Goal: Task Accomplishment & Management: Complete application form

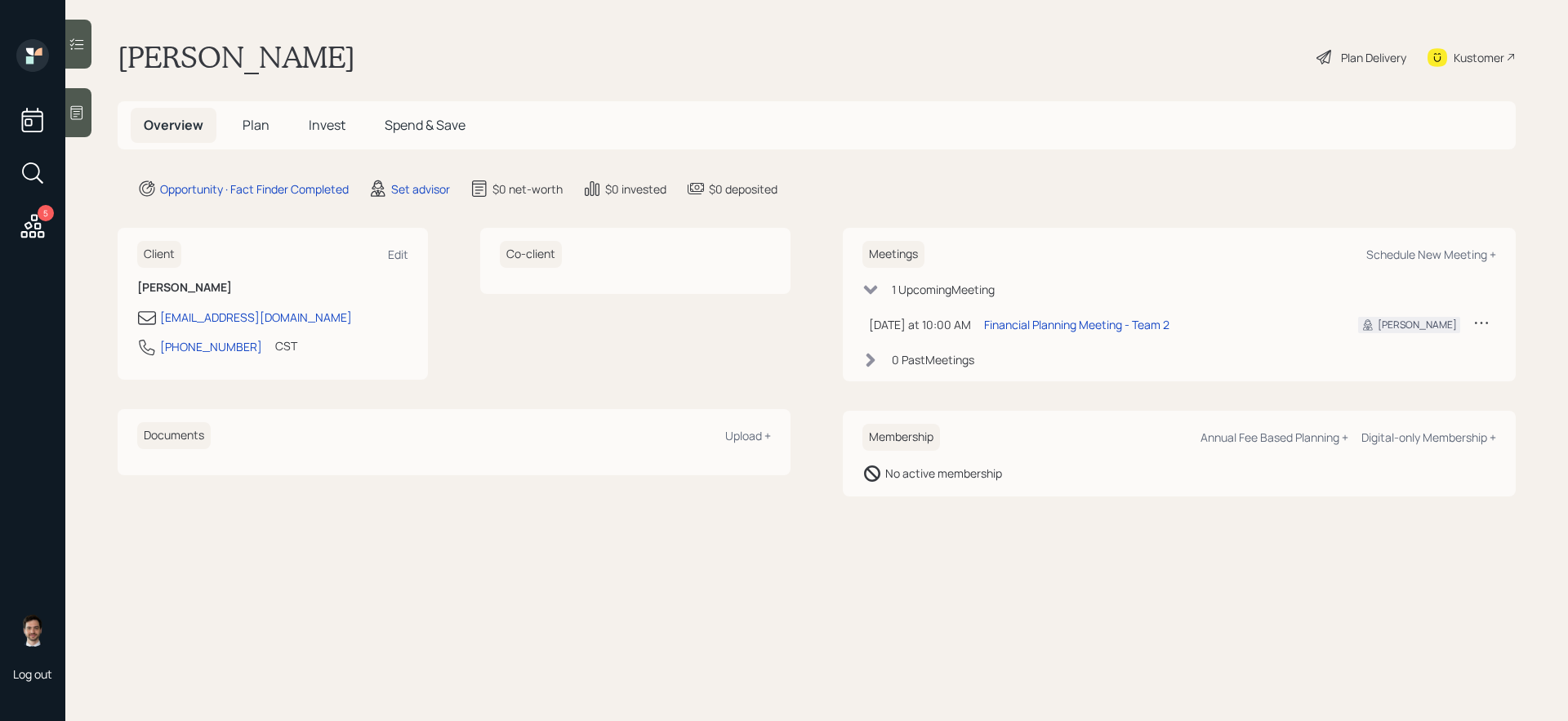
click at [25, 196] on div "5" at bounding box center [33, 176] width 29 height 140
click at [25, 228] on icon at bounding box center [33, 226] width 29 height 29
click at [429, 184] on div "Set advisor" at bounding box center [420, 189] width 59 height 17
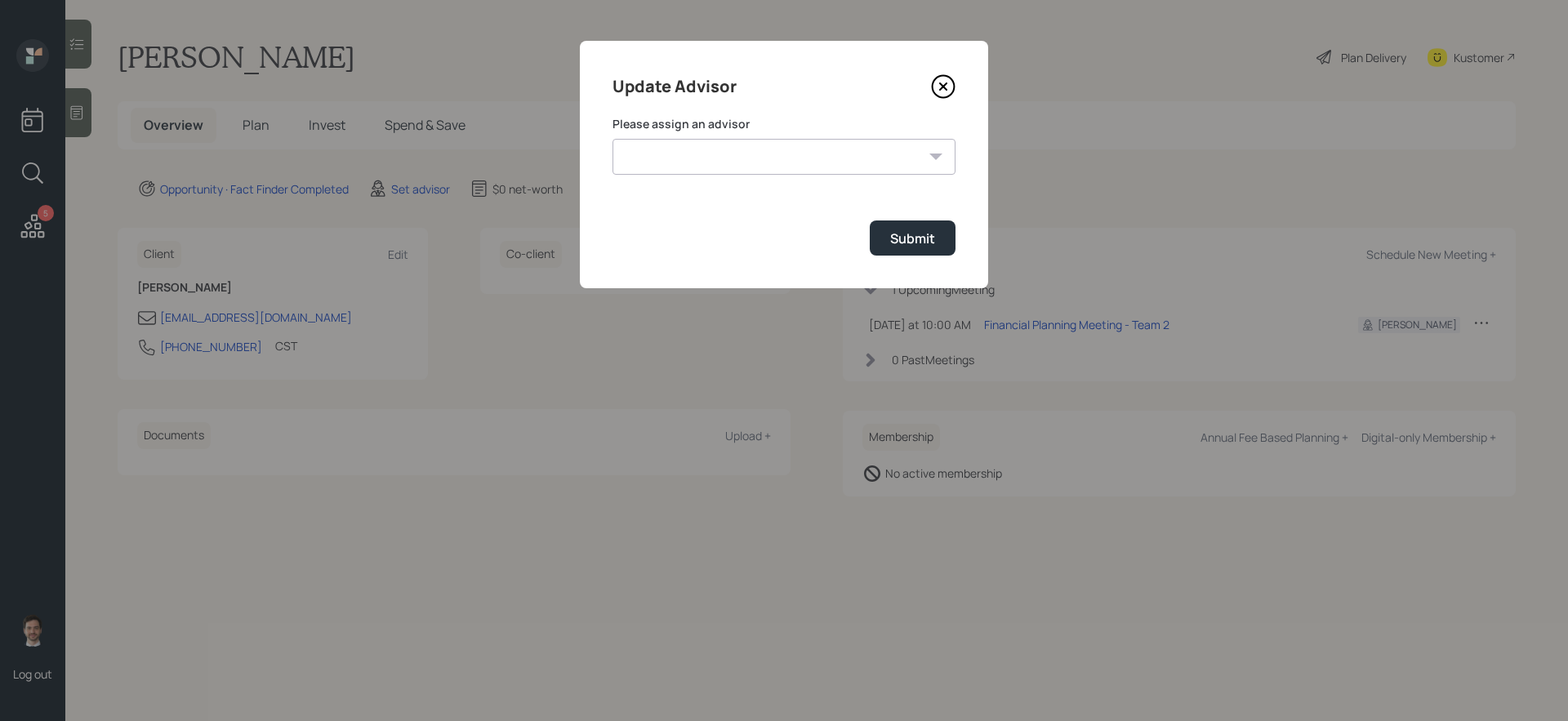
click at [806, 158] on select "[PERSON_NAME] [PERSON_NAME] End [PERSON_NAME] [PERSON_NAME] [PERSON_NAME] [PERS…" at bounding box center [784, 156] width 343 height 36
select select "ef6b64e1-8f62-4a74-b865-a7df4b35b836"
click at [612, 139] on select "[PERSON_NAME] [PERSON_NAME] End [PERSON_NAME] [PERSON_NAME] [PERSON_NAME] [PERS…" at bounding box center [784, 156] width 343 height 36
click at [921, 249] on button "Submit" at bounding box center [912, 238] width 86 height 35
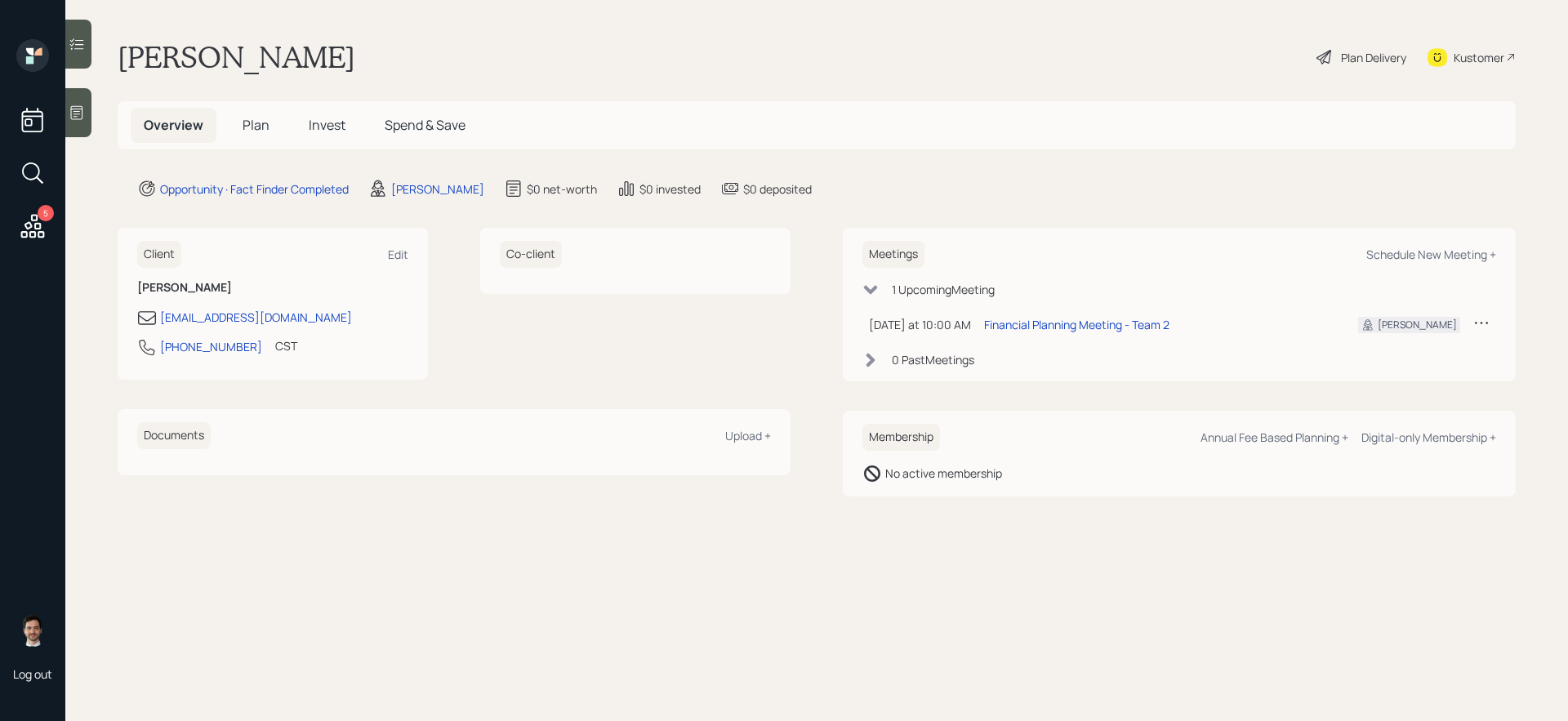
click at [260, 125] on span "Plan" at bounding box center [256, 125] width 27 height 18
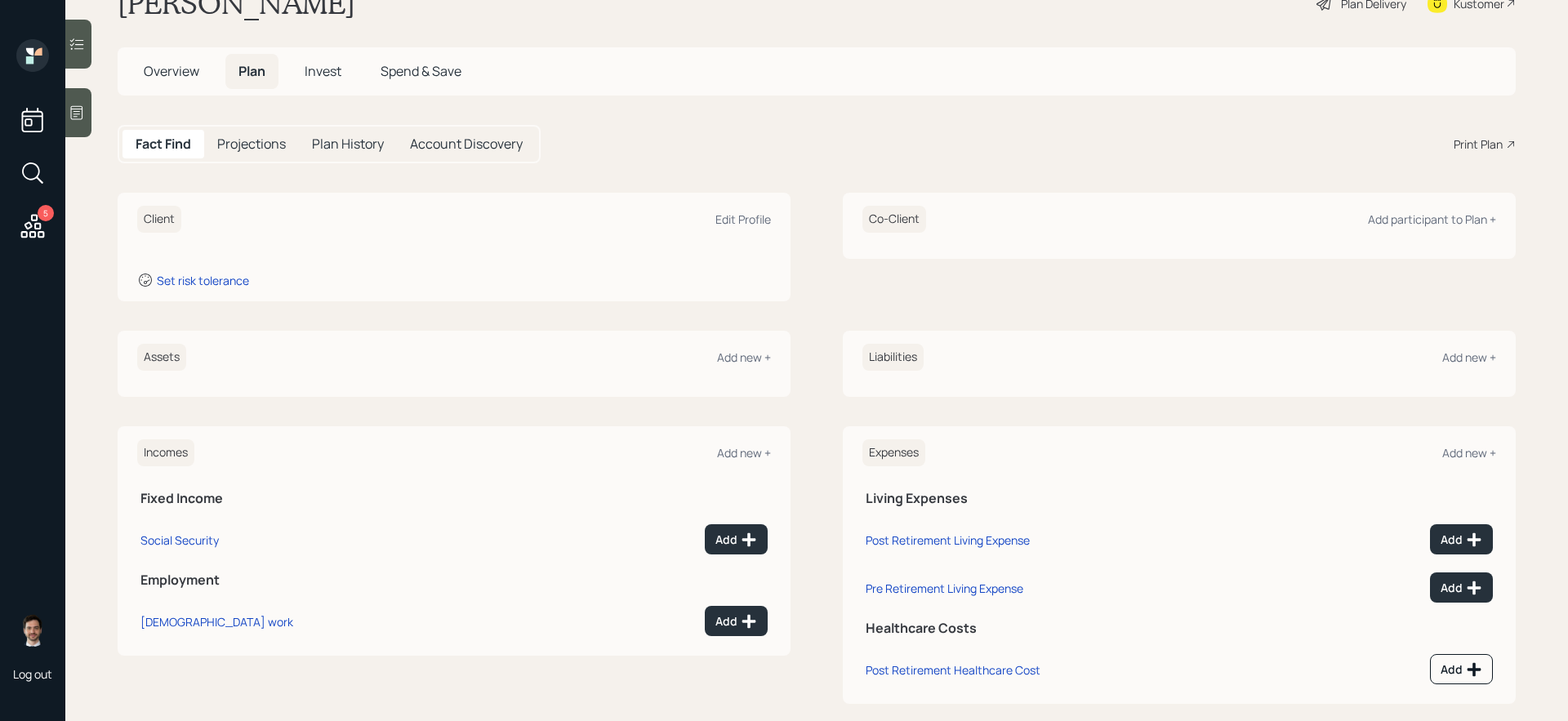
scroll to position [51, 0]
click at [1199, 360] on div "Add new +" at bounding box center [1469, 360] width 54 height 16
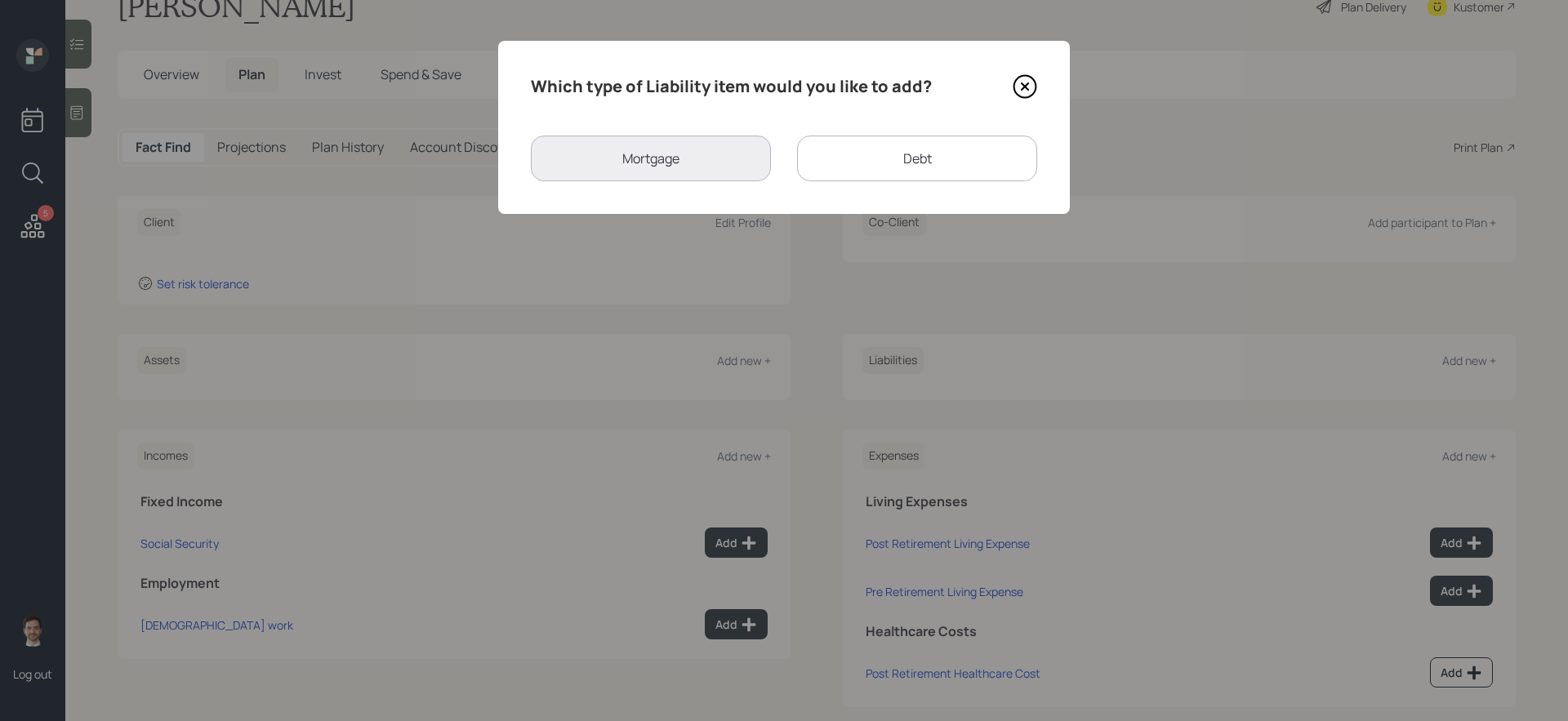
click at [864, 123] on div "Which type of Liability item would you like to add? Mortgage Debt" at bounding box center [784, 127] width 571 height 173
click at [855, 165] on div "Debt" at bounding box center [917, 158] width 240 height 46
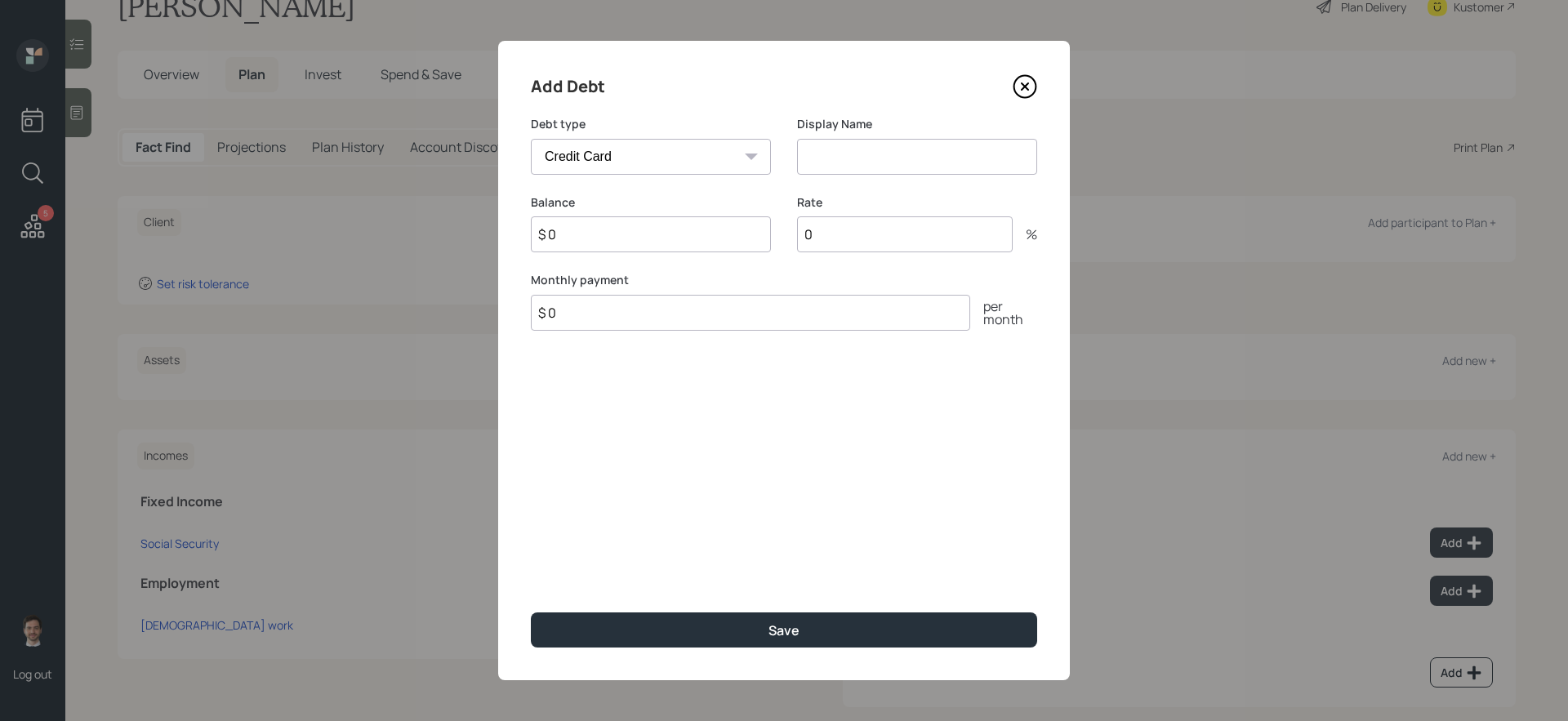
click at [717, 154] on select "Car Credit Card Medical Student Other" at bounding box center [650, 156] width 240 height 36
select select "student"
click at [531, 139] on select "Car Credit Card Medical Student Other" at bounding box center [650, 156] width 240 height 36
click at [851, 143] on input at bounding box center [917, 156] width 240 height 36
type input "Student Debt"
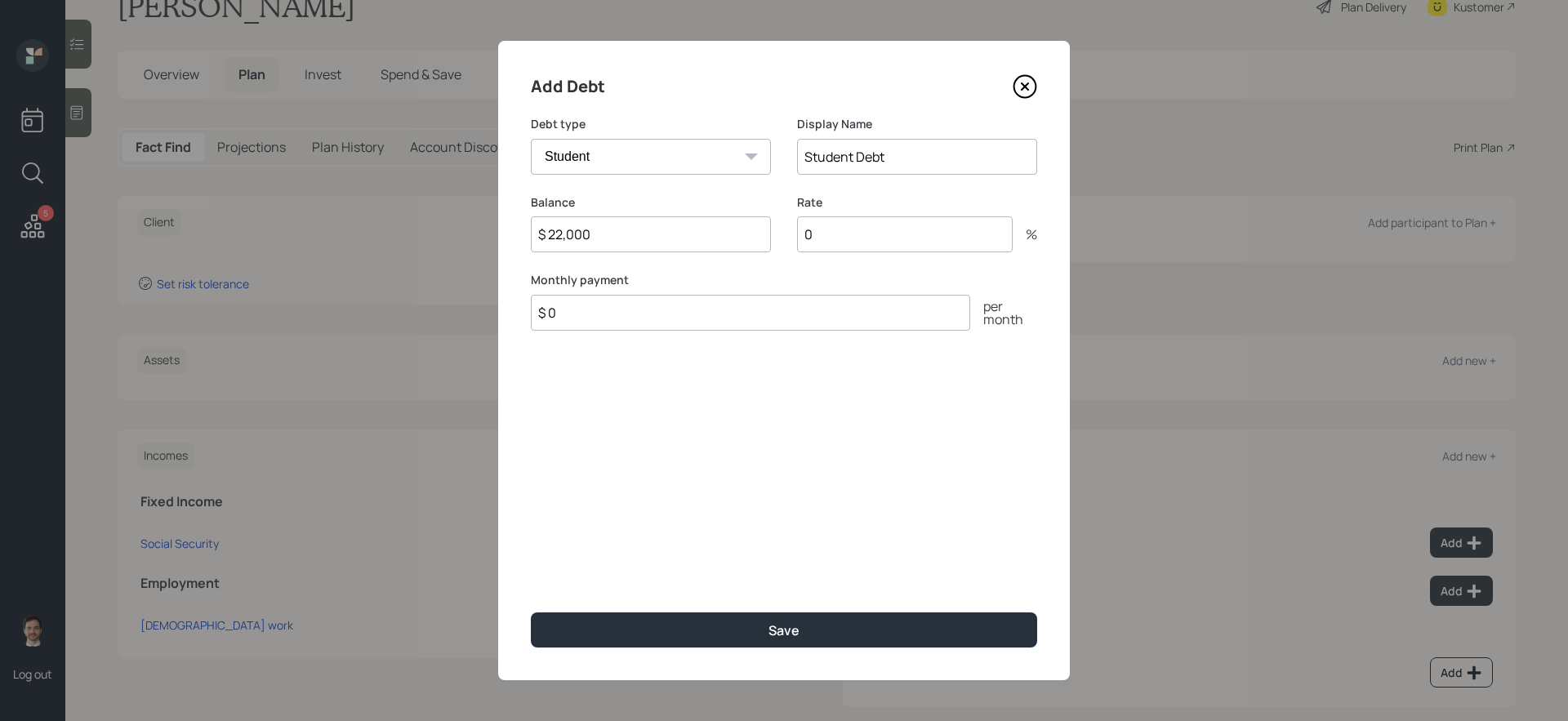
type input "$ 22,000"
type input "$ 120"
click at [531, 608] on button "Save" at bounding box center [784, 630] width 506 height 35
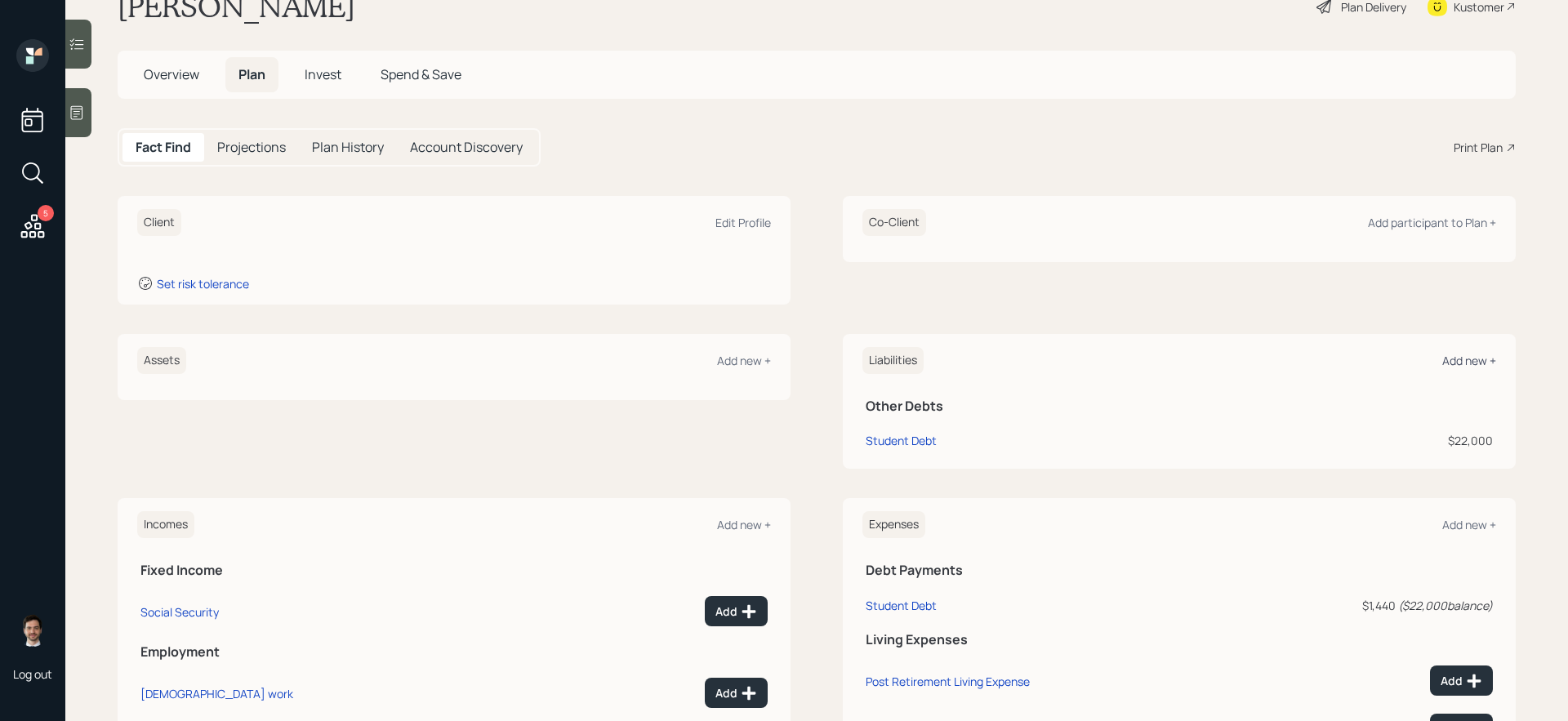
click at [1199, 360] on div "Add new +" at bounding box center [1469, 360] width 54 height 16
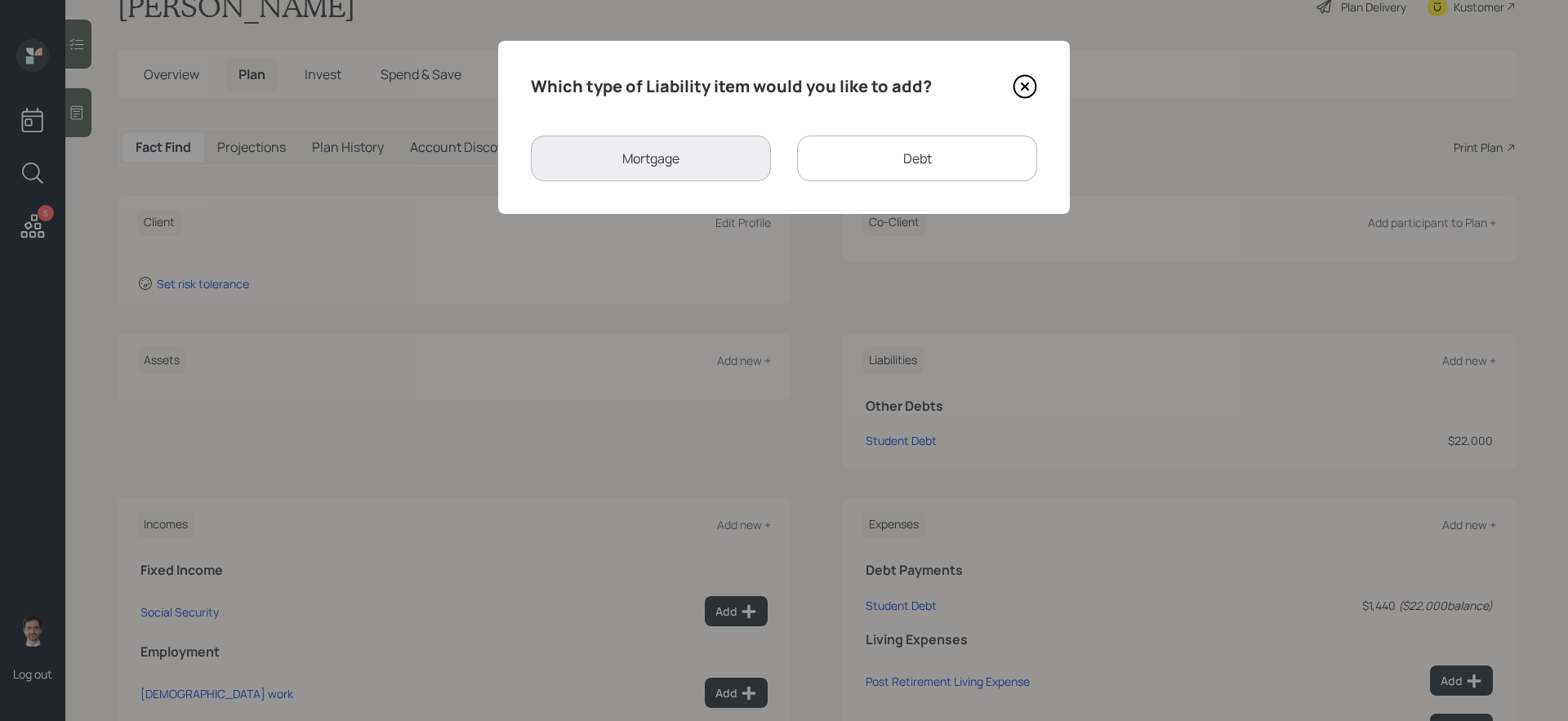
click at [864, 168] on div "Debt" at bounding box center [917, 158] width 240 height 46
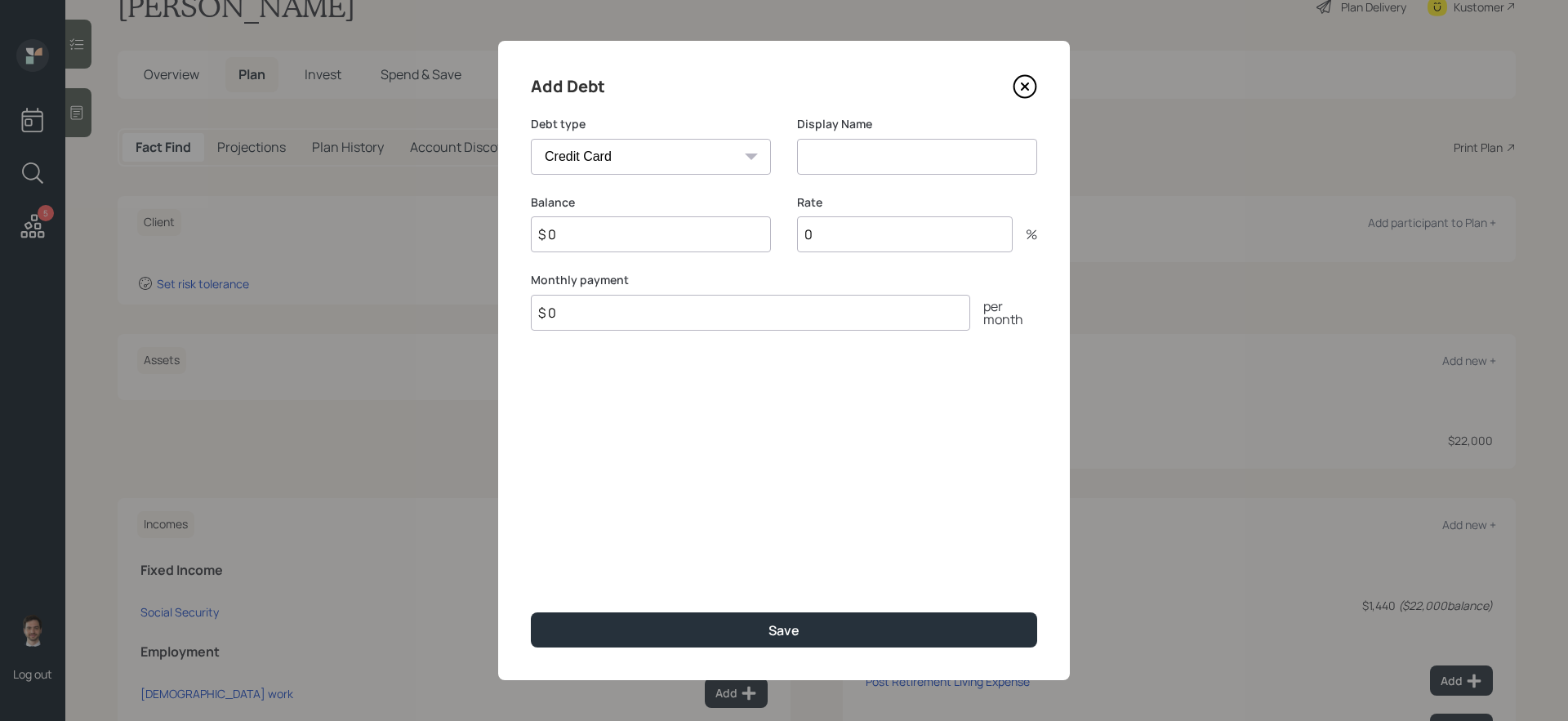
click at [665, 163] on select "Car Credit Card Medical Student Other" at bounding box center [650, 156] width 240 height 36
select select "other"
click at [531, 139] on select "Car Credit Card Medical Student Other" at bounding box center [650, 156] width 240 height 36
click at [839, 149] on input at bounding box center [917, 156] width 240 height 36
type input "Personal Loan"
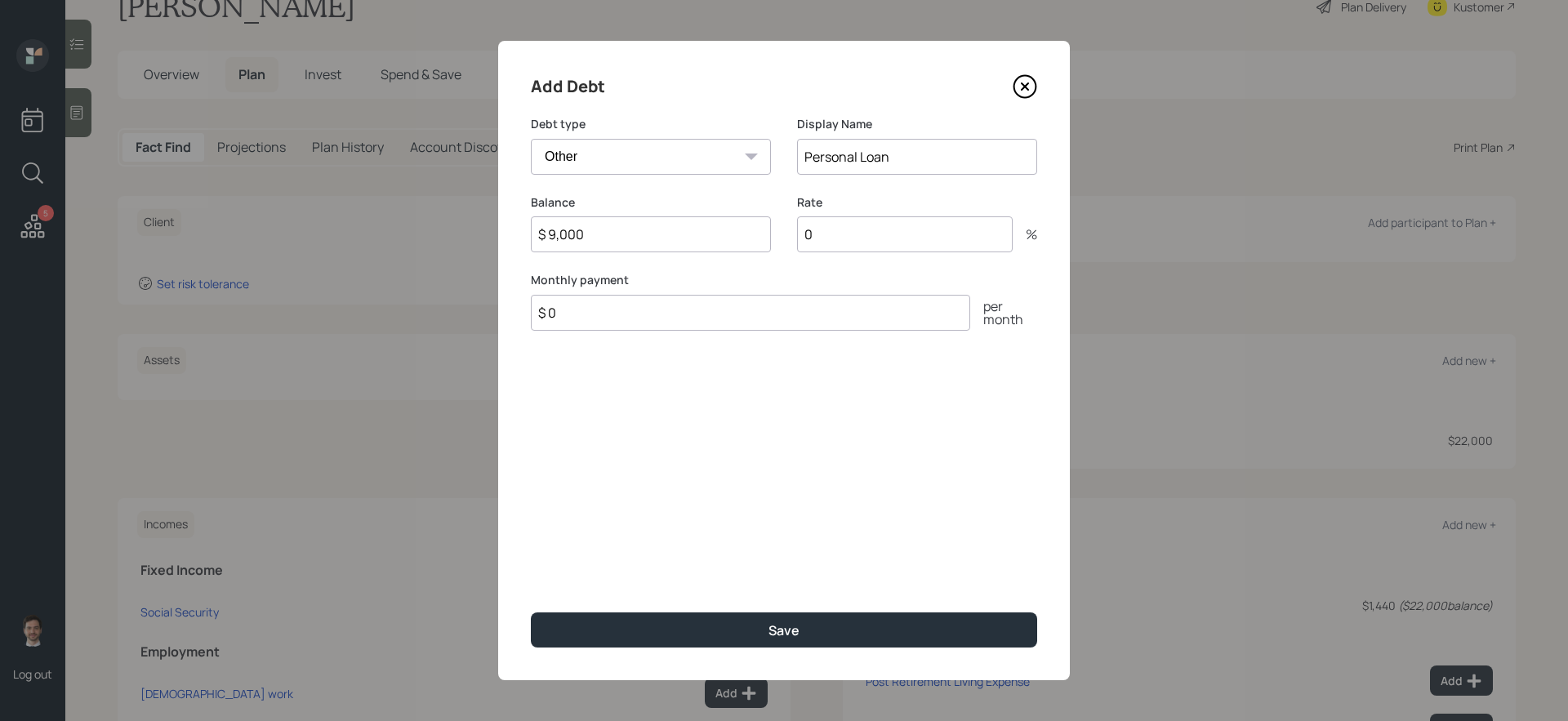
type input "$ 9,000"
click at [531, 608] on button "Save" at bounding box center [784, 630] width 506 height 35
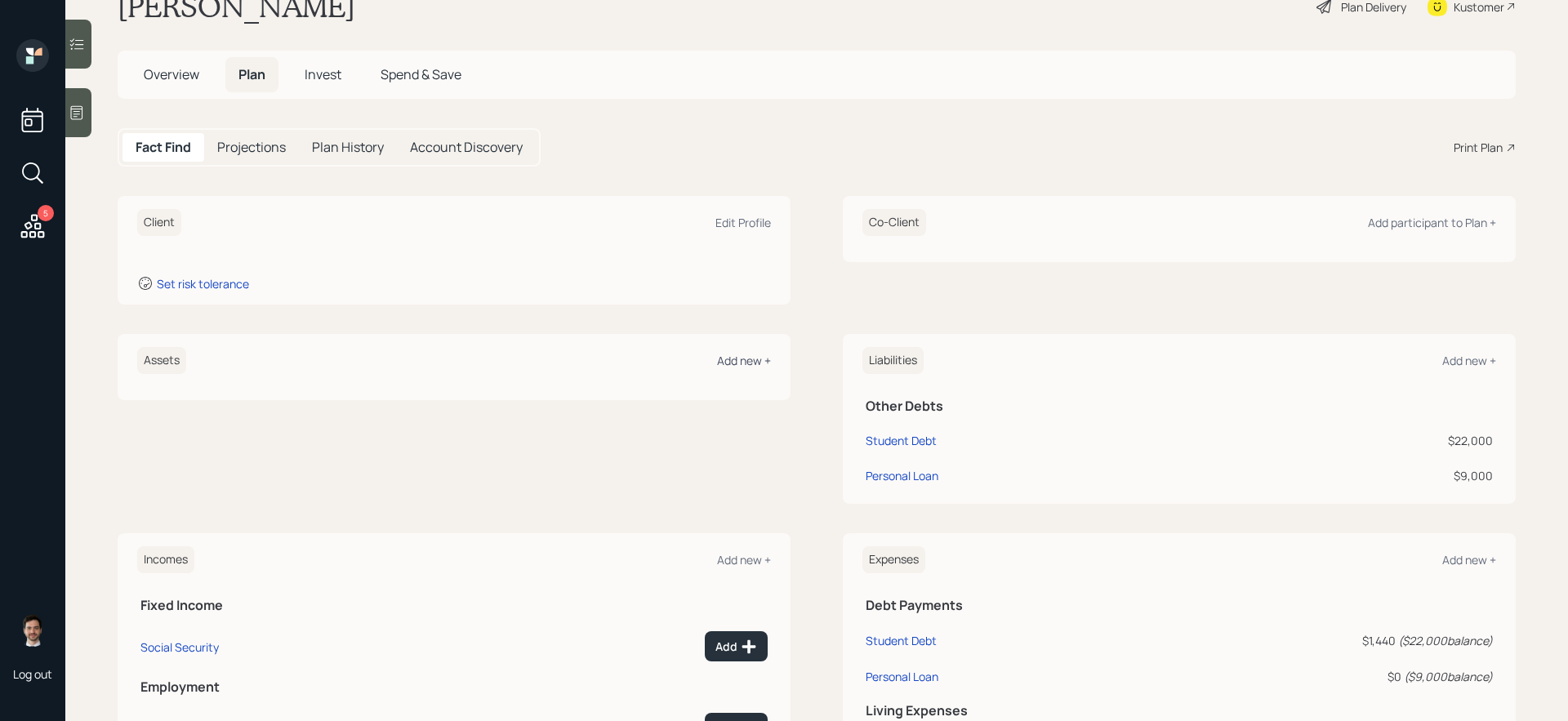
click at [736, 360] on div "Add new +" at bounding box center [744, 360] width 54 height 16
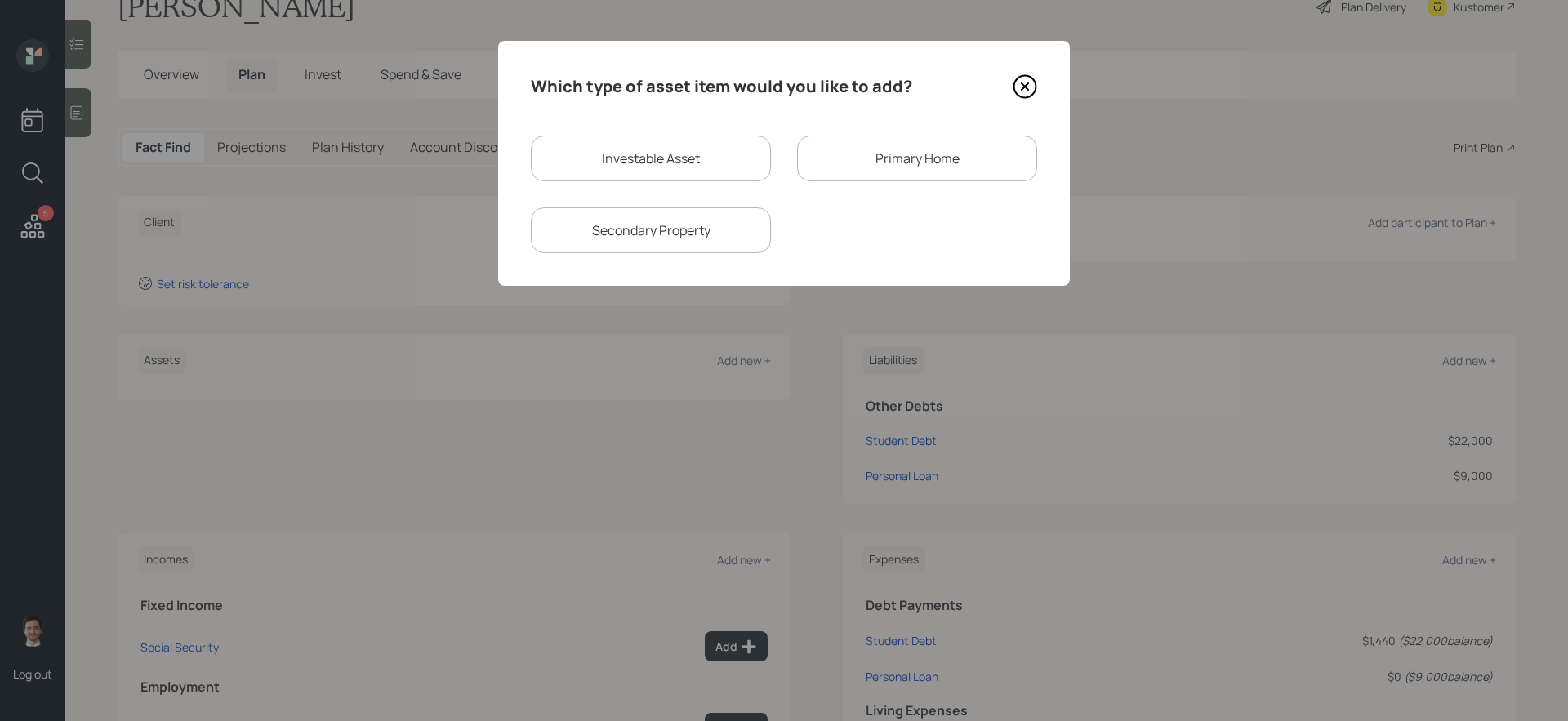
click at [698, 173] on div "Investable Asset" at bounding box center [650, 158] width 240 height 46
select select "taxable"
select select "balanced"
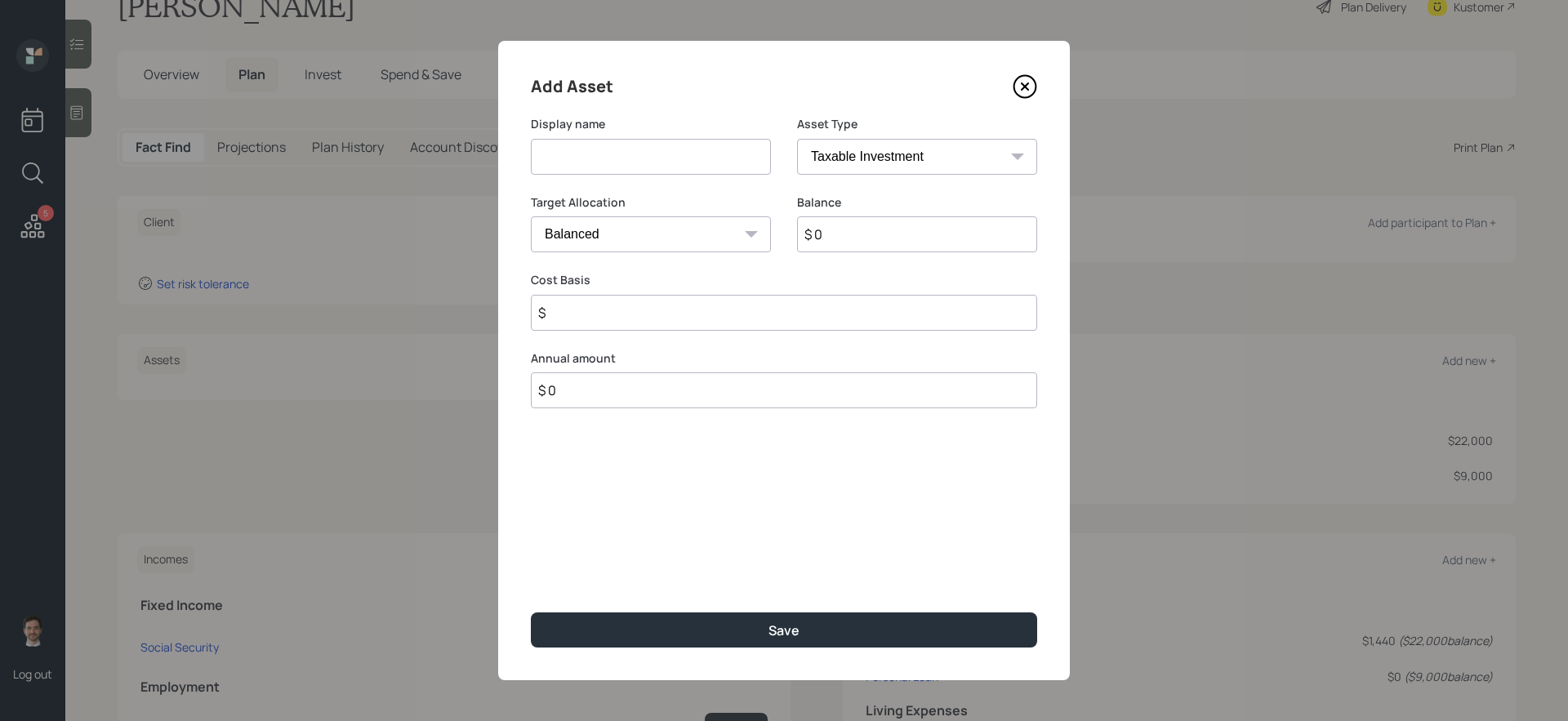
click at [692, 169] on input at bounding box center [650, 156] width 240 height 36
type input "S"
click at [1030, 76] on icon at bounding box center [1025, 87] width 22 height 22
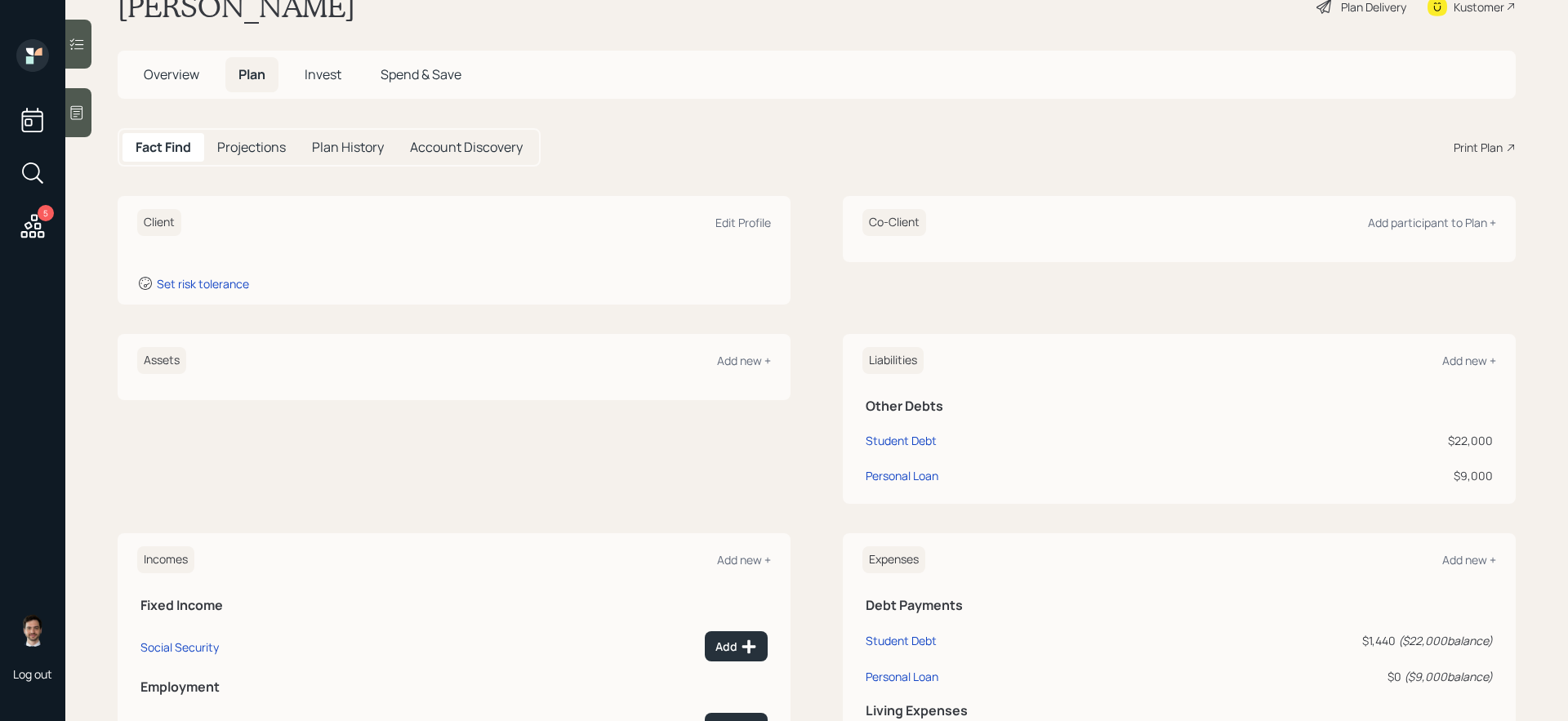
click at [746, 351] on div "Assets Add new +" at bounding box center [453, 360] width 634 height 27
click at [746, 357] on div "Add new +" at bounding box center [744, 360] width 54 height 16
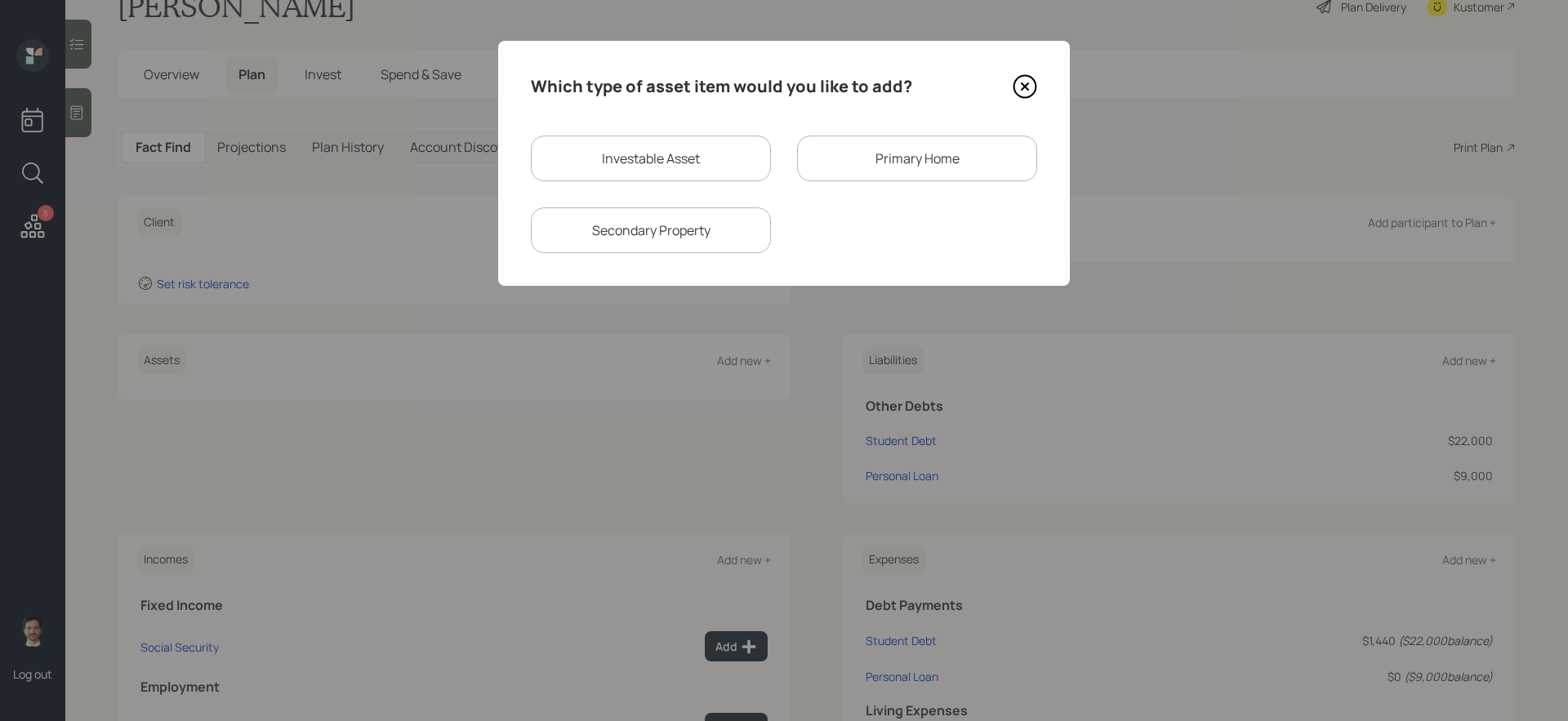
click at [735, 156] on div "Investable Asset" at bounding box center [650, 158] width 240 height 46
select select "taxable"
select select "balanced"
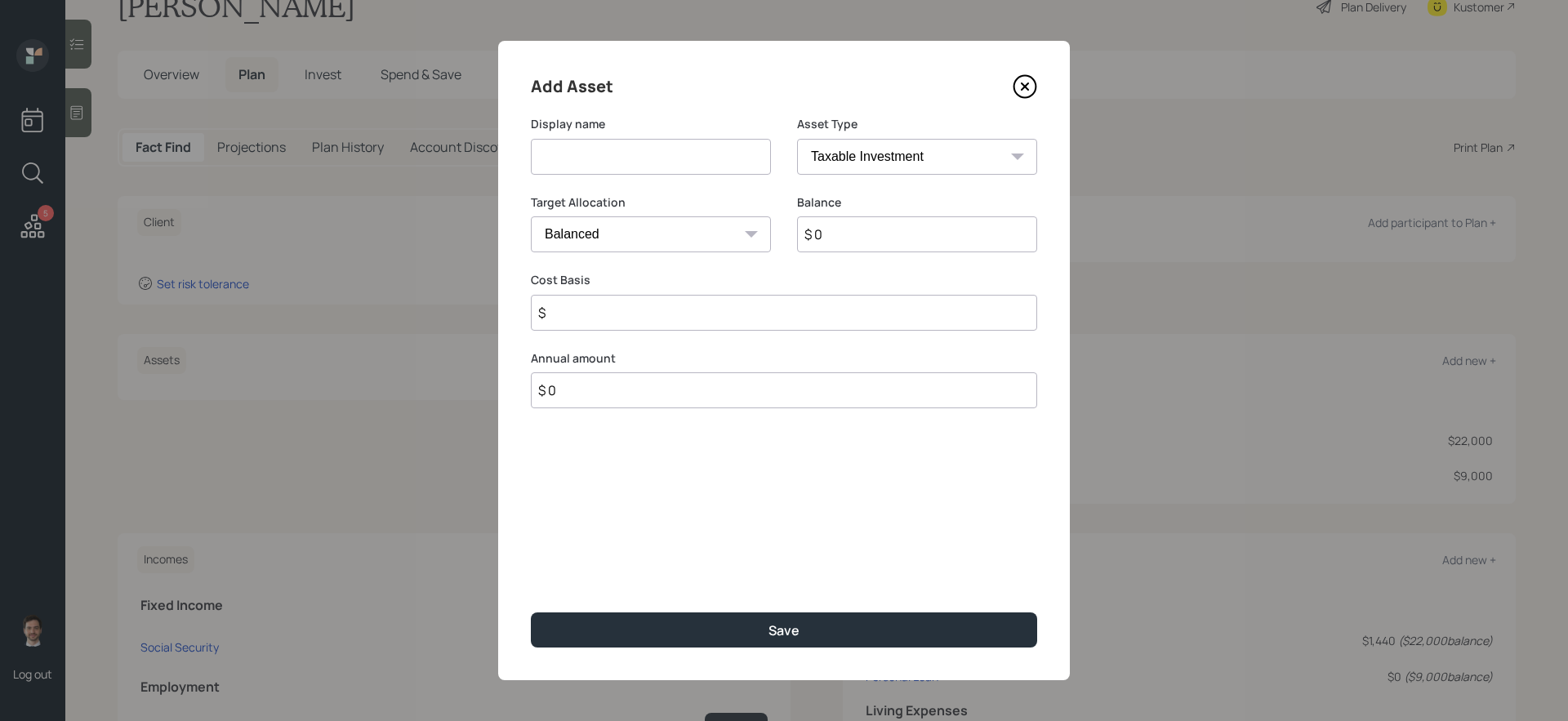
click at [729, 159] on input at bounding box center [650, 156] width 240 height 36
type input "Former 401k"
select select "ira"
type input "$"
type input "$ 135,000"
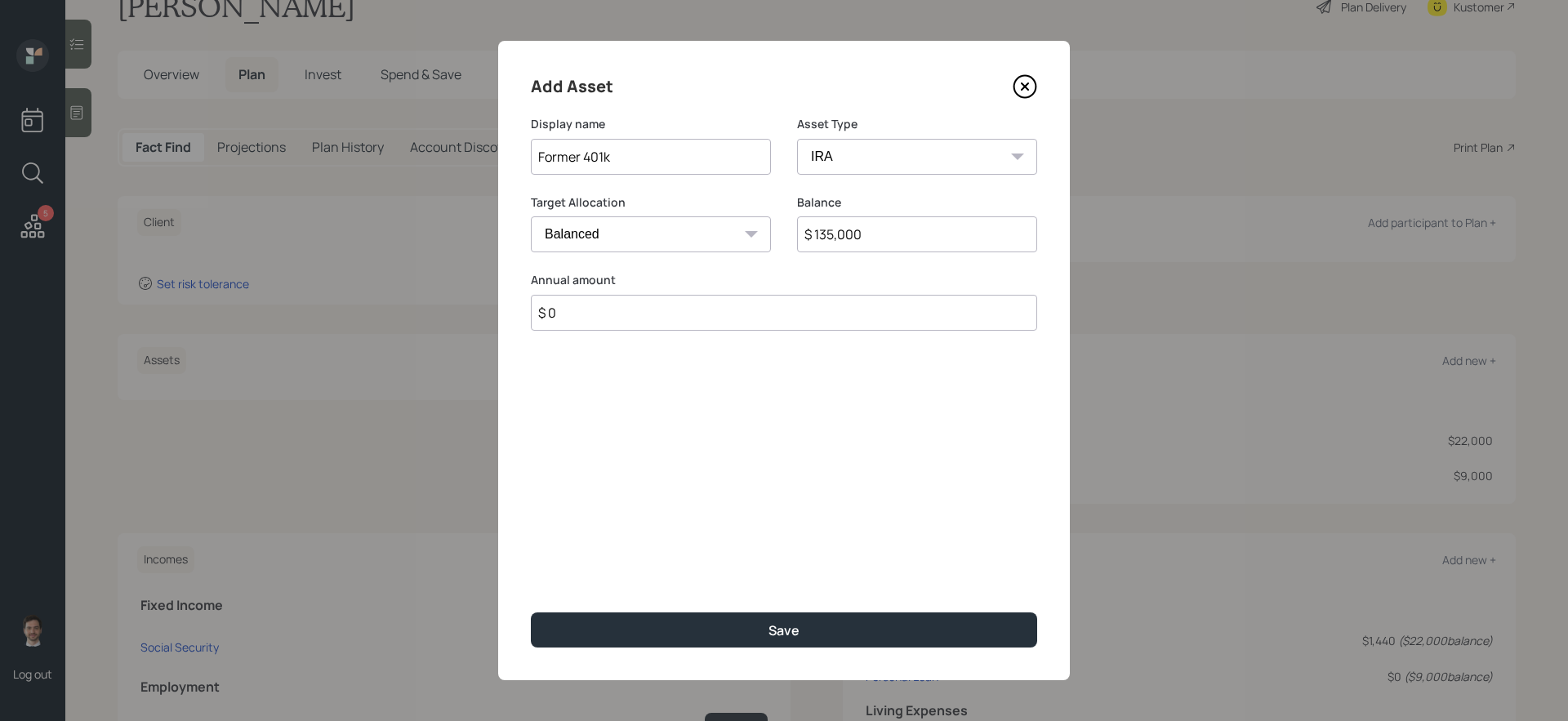
type input "$ 0"
click at [531, 608] on button "Save" at bounding box center [784, 630] width 506 height 35
